Goal: Task Accomplishment & Management: Manage account settings

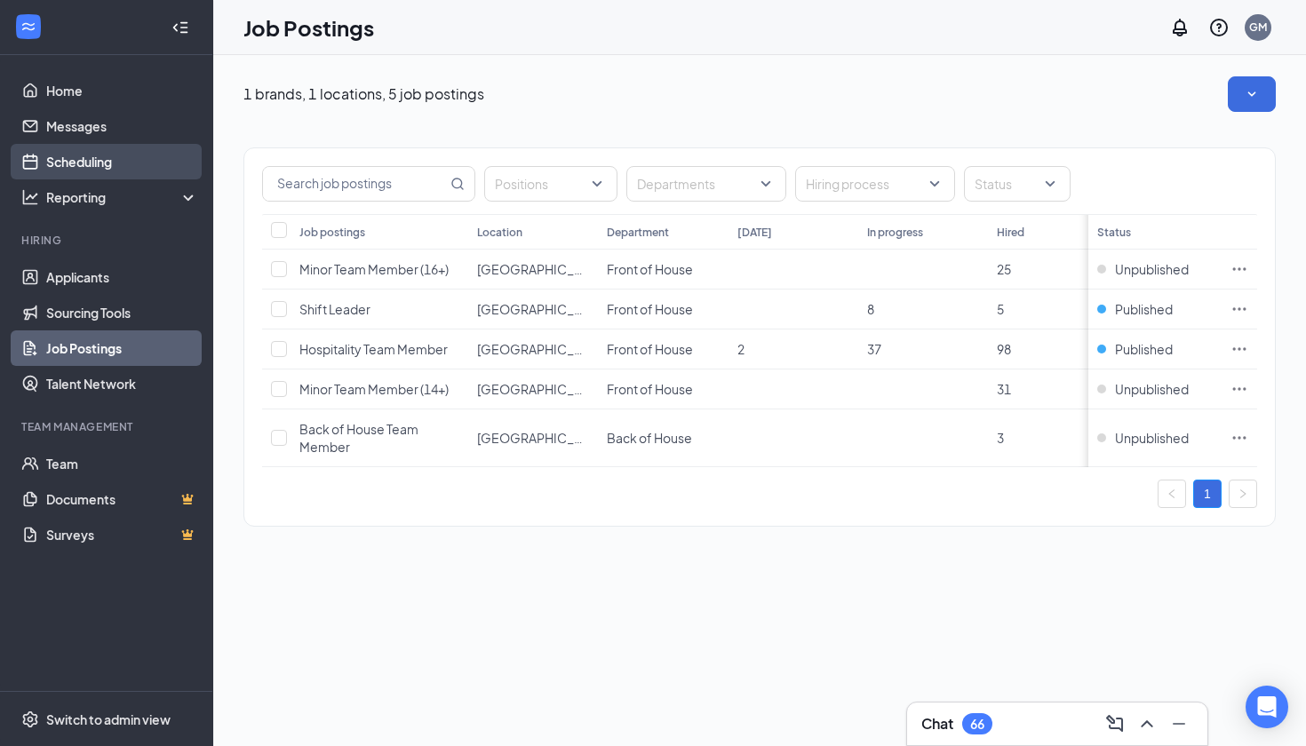
click at [121, 171] on link "Scheduling" at bounding box center [122, 162] width 152 height 36
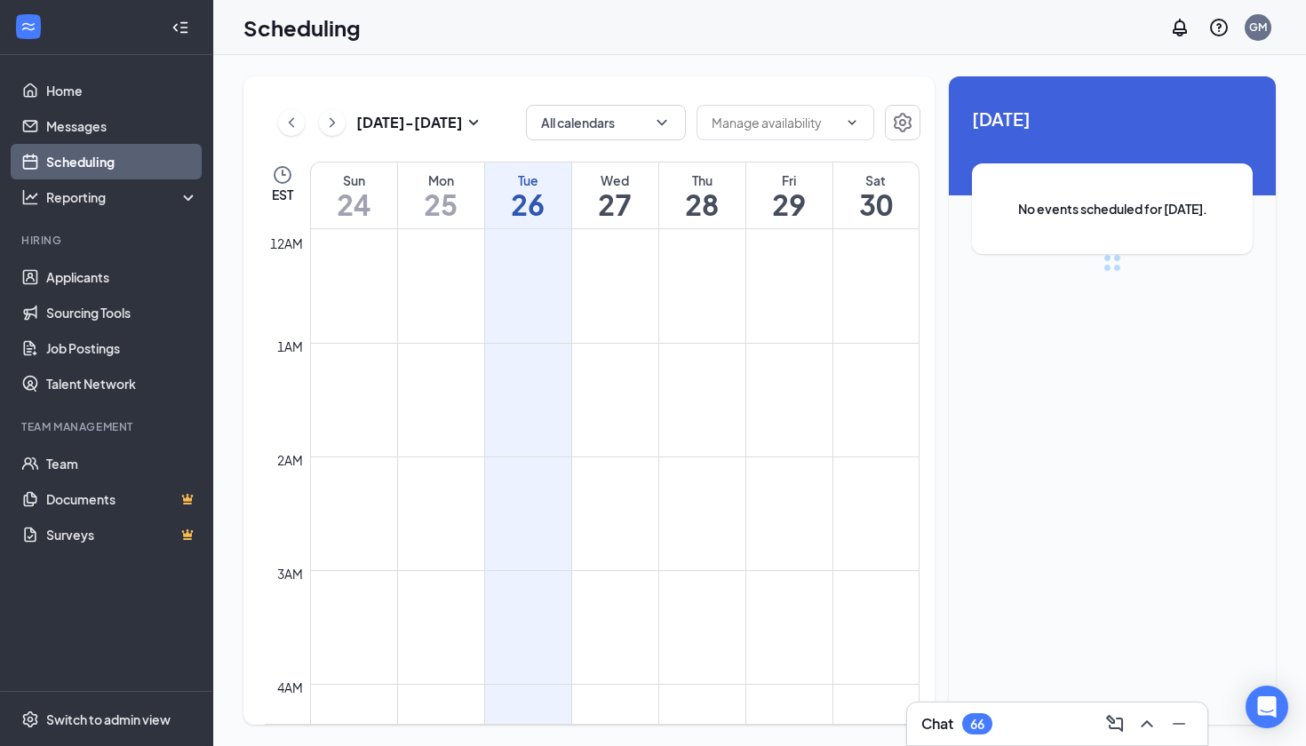
scroll to position [873, 0]
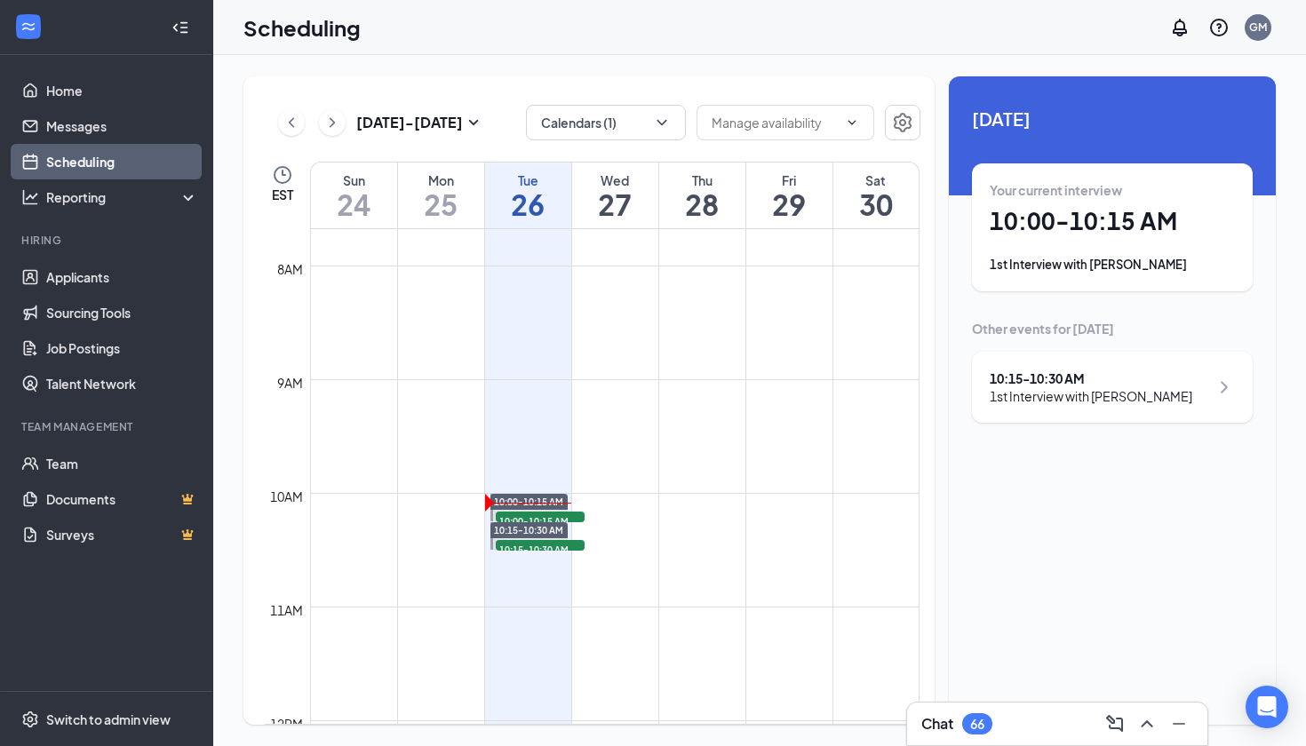
click at [1200, 202] on div "Your current interview 10:00 - 10:15 AM 1st Interview with [PERSON_NAME]" at bounding box center [1111, 227] width 245 height 92
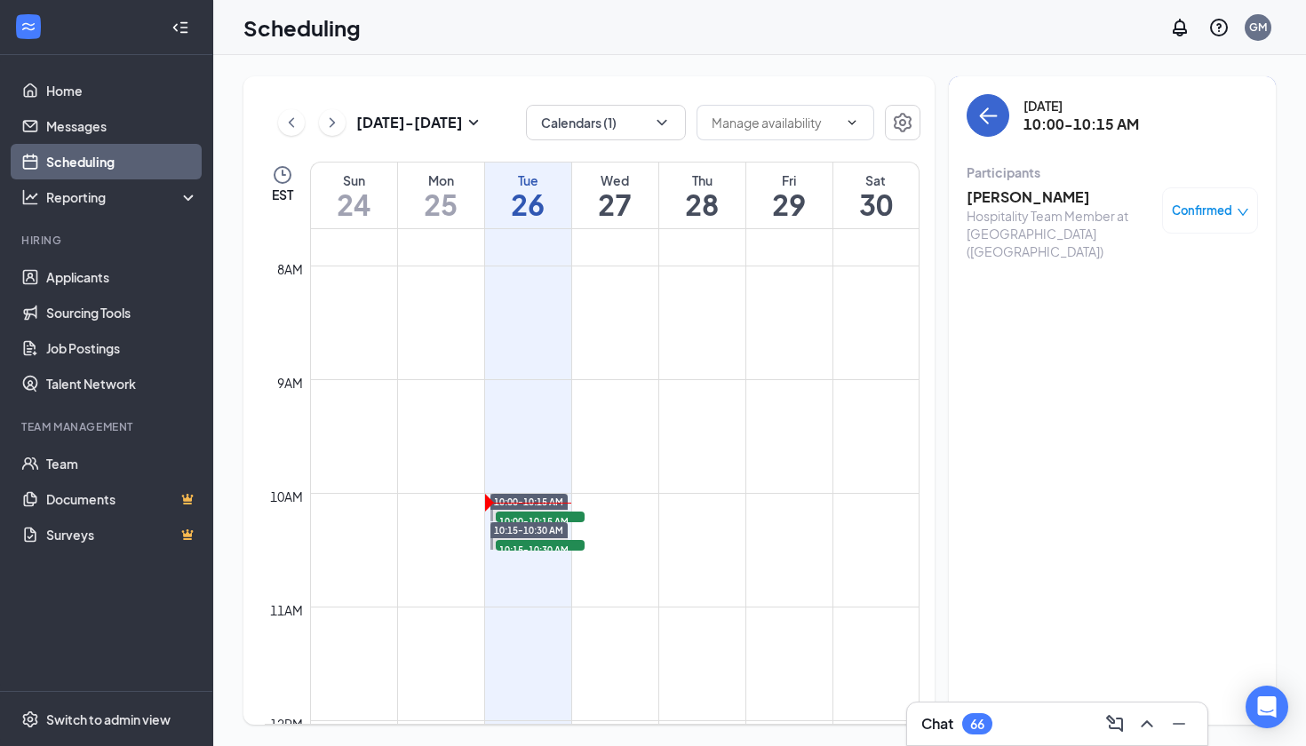
click at [1000, 121] on button "back-button" at bounding box center [987, 115] width 43 height 43
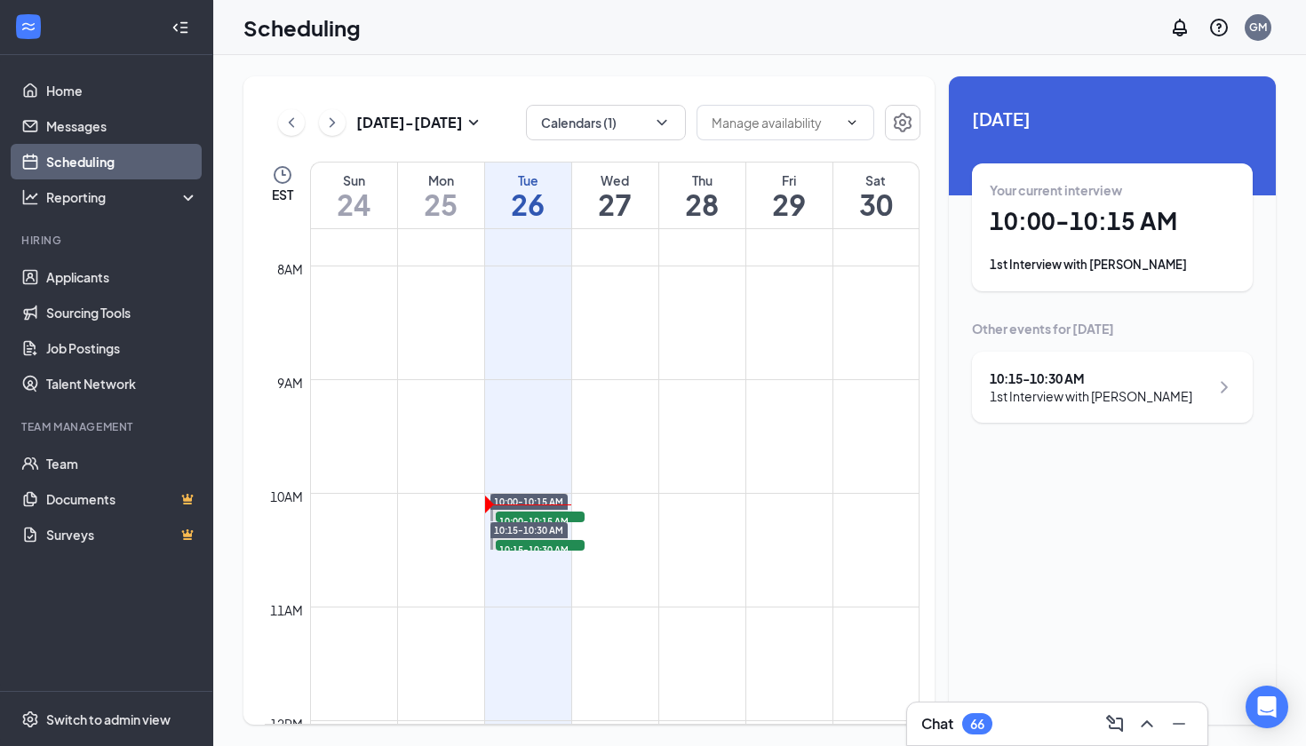
click at [1228, 274] on div "Your current interview 10:00 - 10:15 AM 1st Interview with [PERSON_NAME]" at bounding box center [1112, 227] width 281 height 128
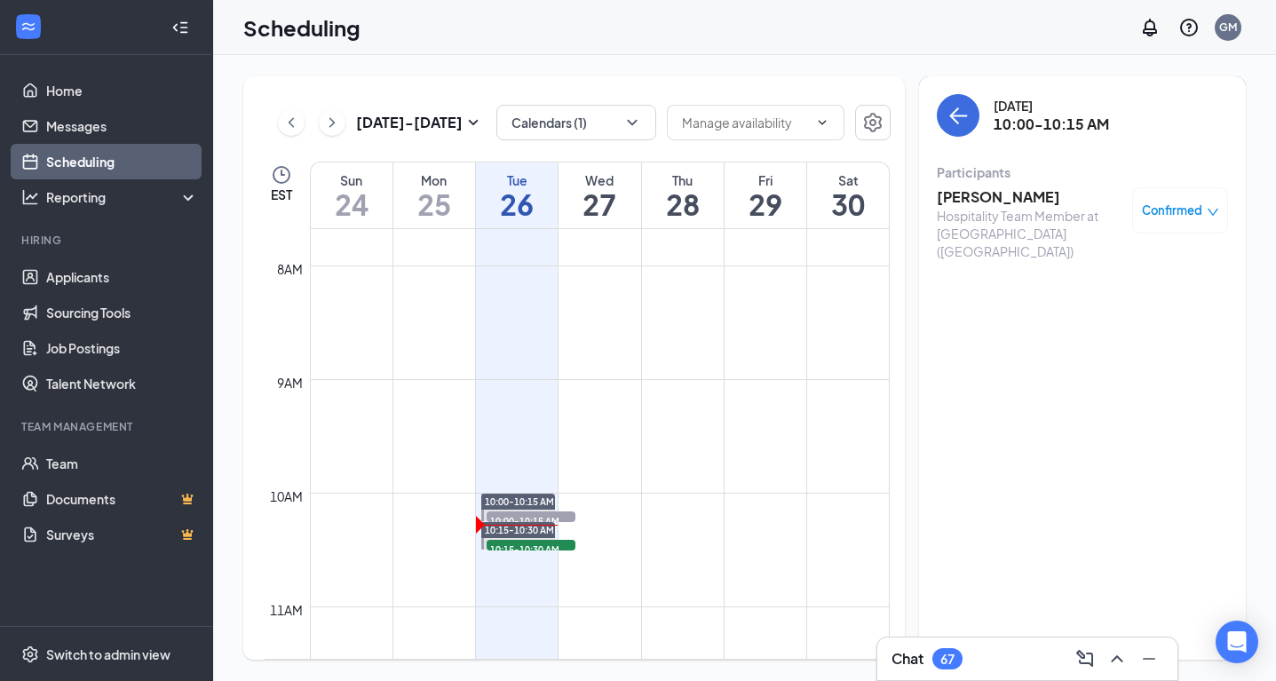
click at [980, 196] on h3 "[PERSON_NAME]" at bounding box center [1030, 197] width 187 height 20
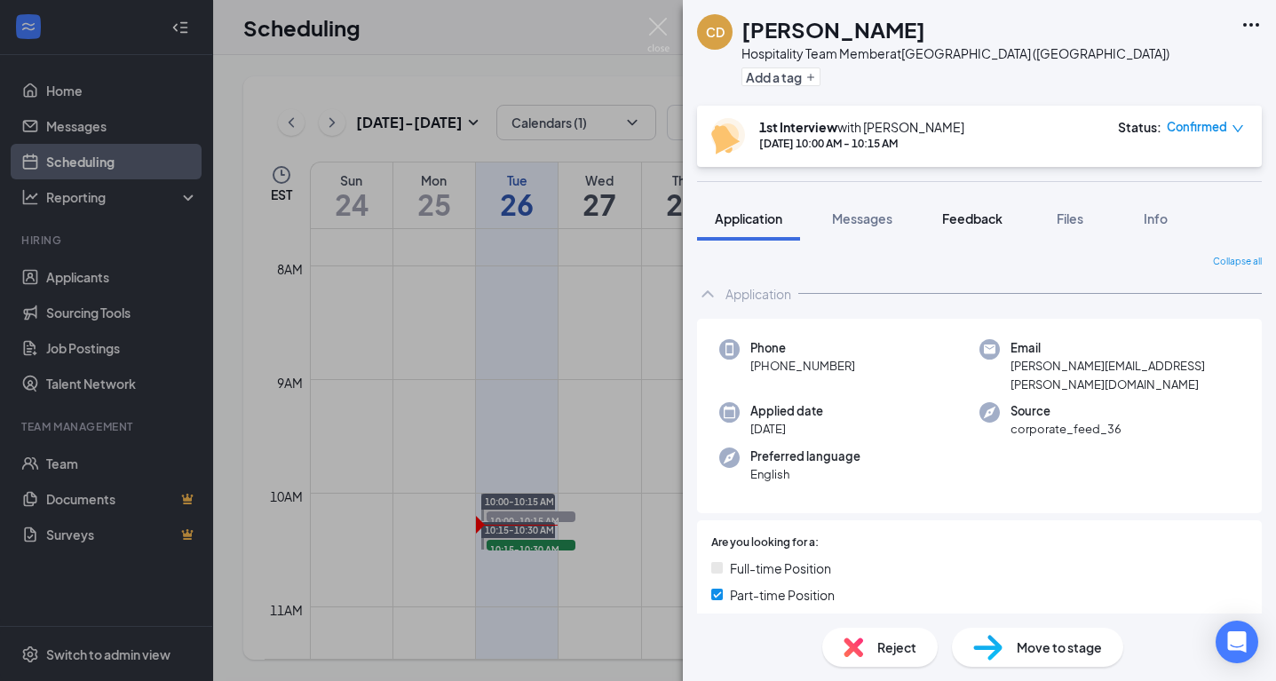
click at [988, 217] on span "Feedback" at bounding box center [972, 219] width 60 height 16
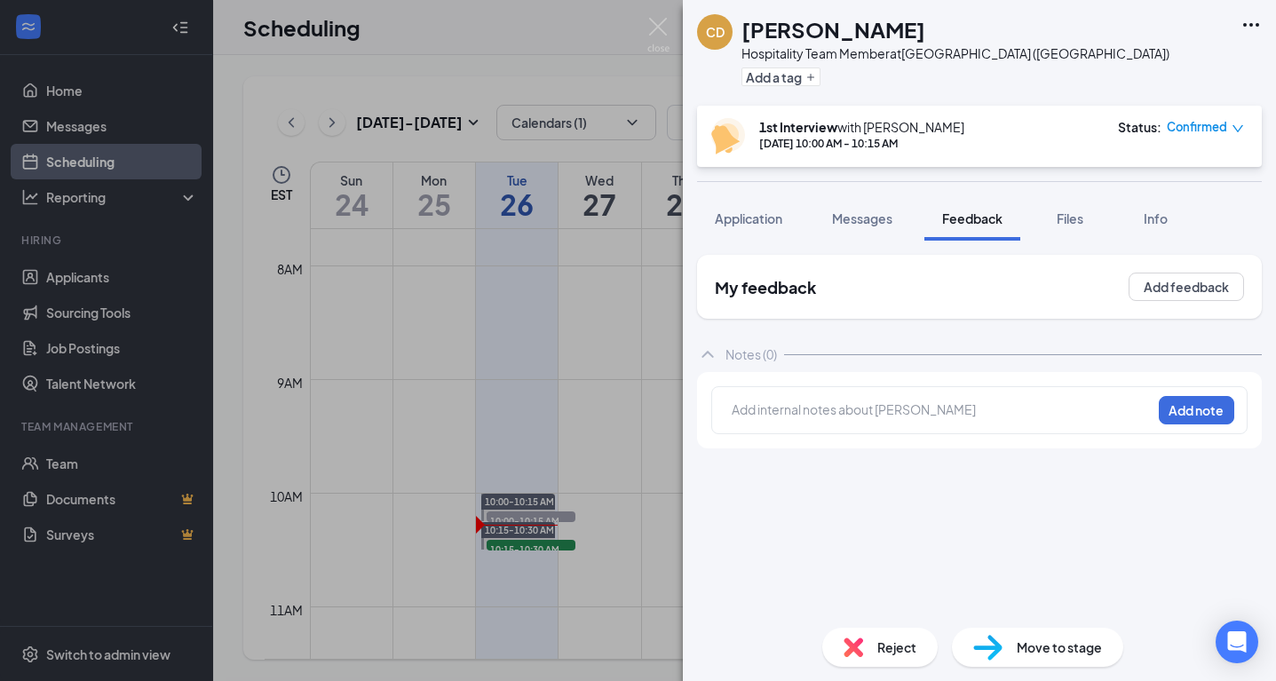
click at [957, 400] on div at bounding box center [942, 412] width 420 height 25
click at [954, 417] on div at bounding box center [942, 410] width 418 height 19
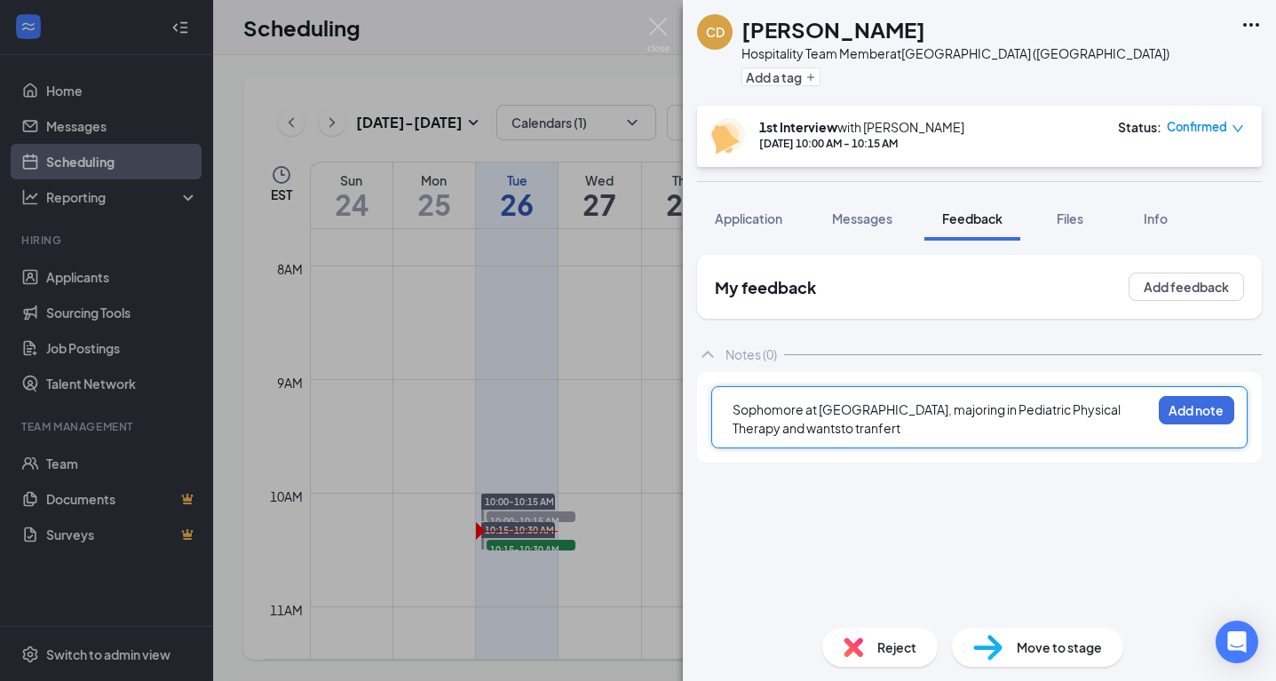
click at [795, 430] on span "Sophomore at [GEOGRAPHIC_DATA], majoring in Pediatric Physical Therapy and want…" at bounding box center [928, 418] width 390 height 35
click at [883, 428] on div "Sophomore at [GEOGRAPHIC_DATA], majoring in Pediatric Physical Therapy and want…" at bounding box center [942, 419] width 418 height 37
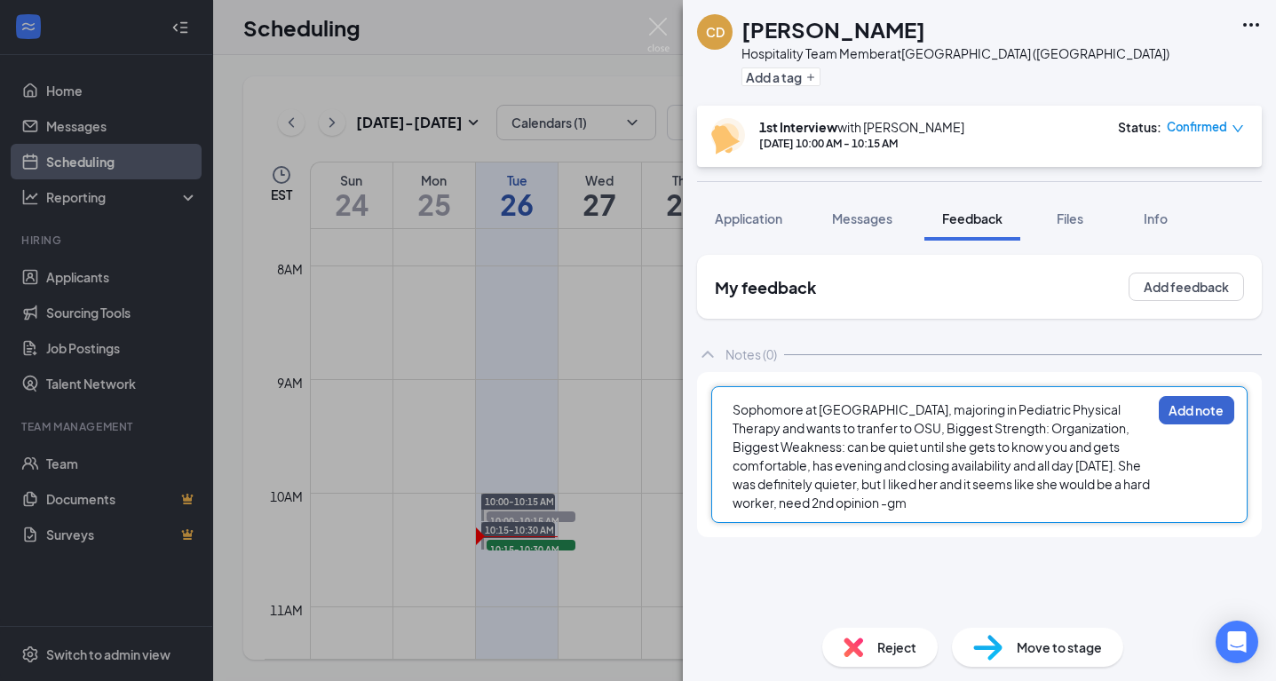
click at [1188, 416] on button "Add note" at bounding box center [1196, 410] width 75 height 28
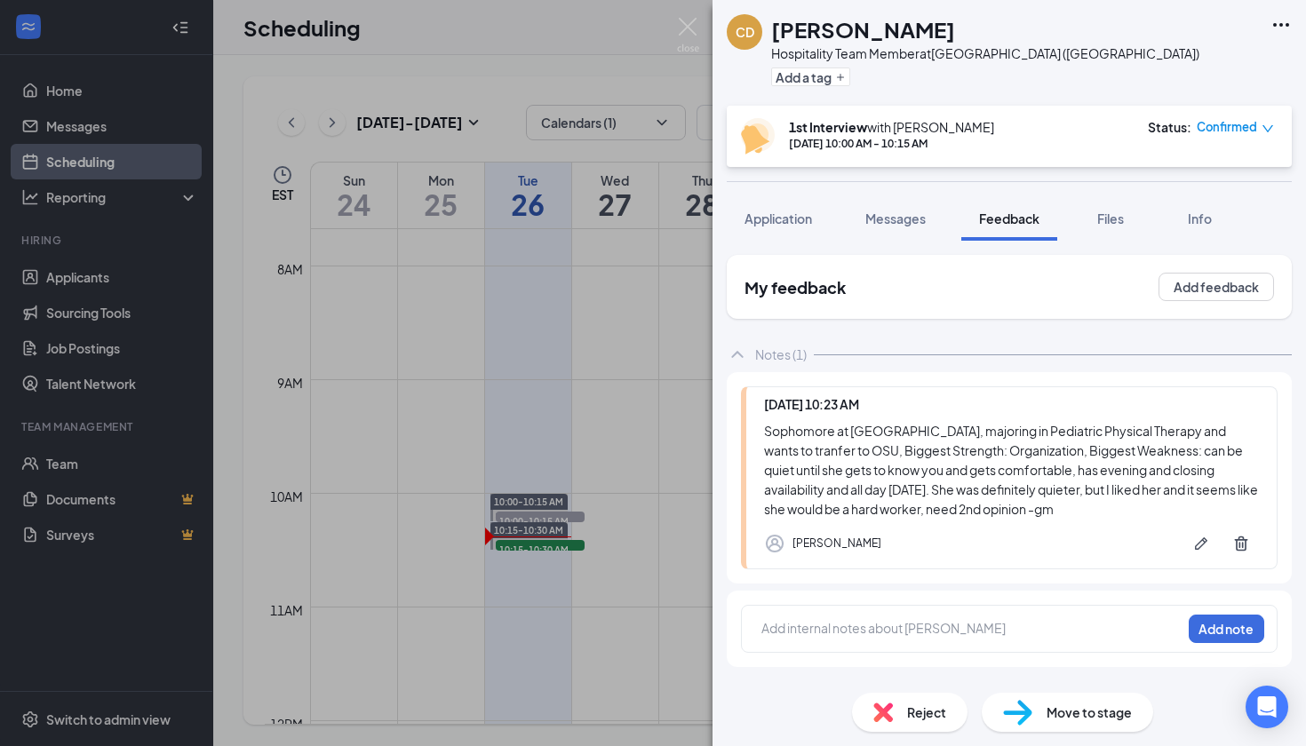
click at [1055, 719] on span "Move to stage" at bounding box center [1088, 713] width 85 height 20
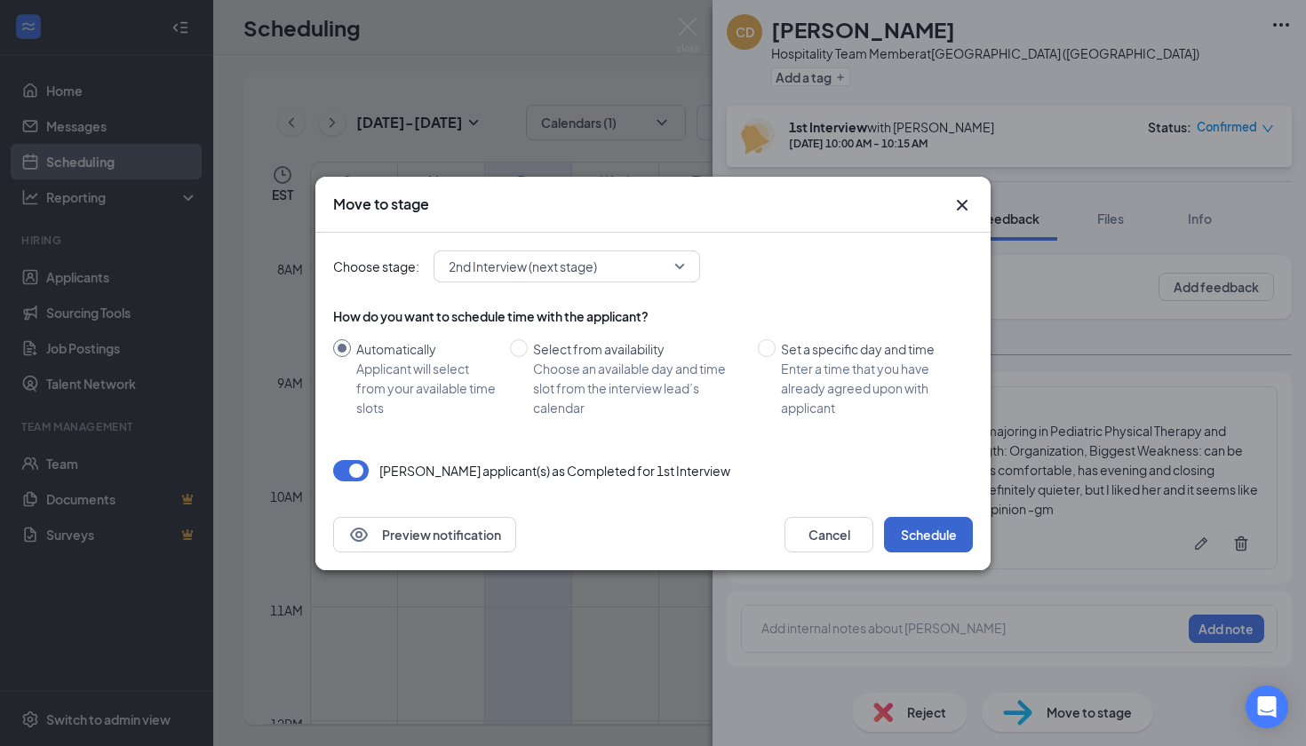
click at [949, 532] on button "Schedule" at bounding box center [928, 535] width 89 height 36
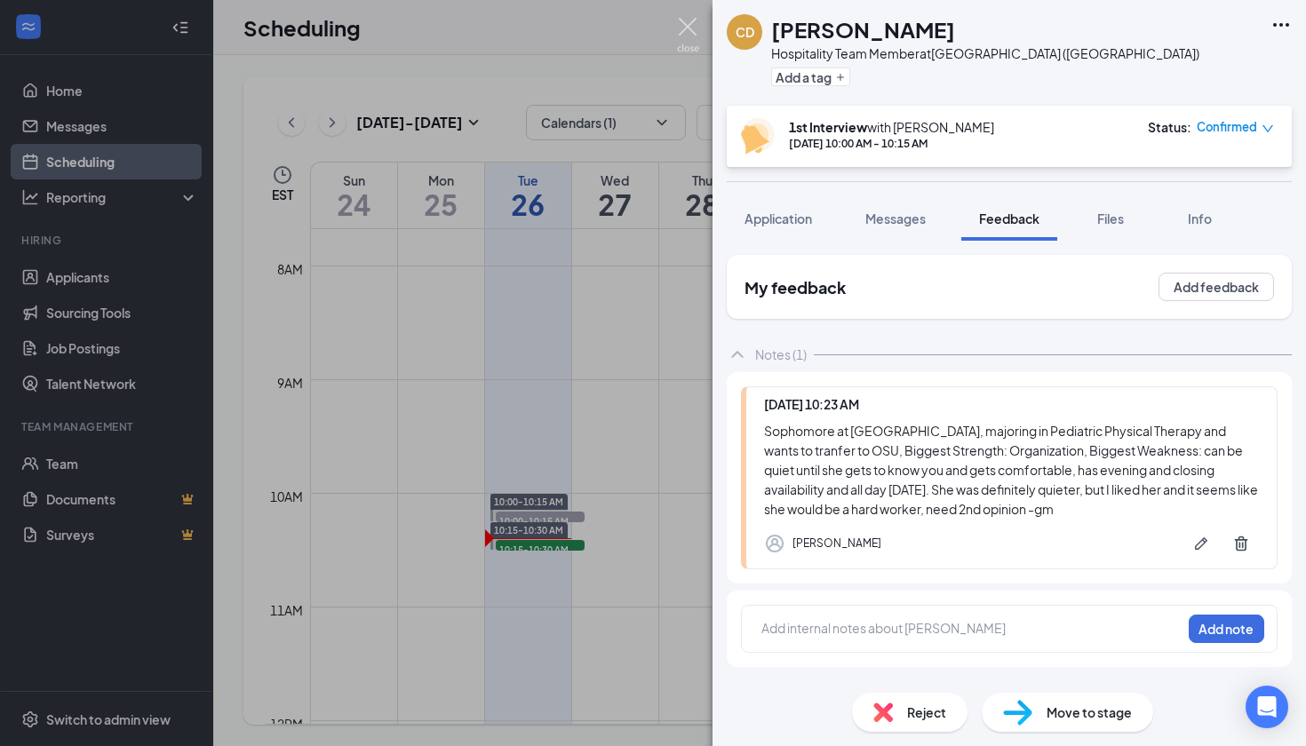
click at [692, 28] on img at bounding box center [688, 35] width 22 height 35
